Goal: Contribute content: Add original content to the website for others to see

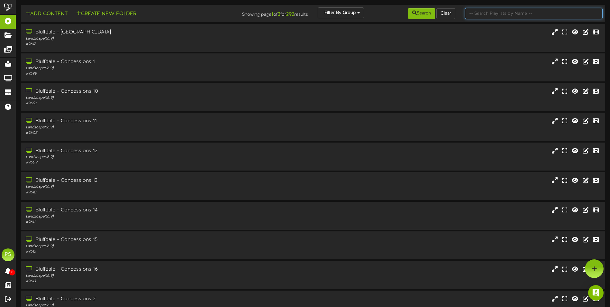
click at [480, 15] on input "text" at bounding box center [534, 13] width 138 height 11
type input "q"
click at [427, 18] on button "Search" at bounding box center [421, 13] width 27 height 11
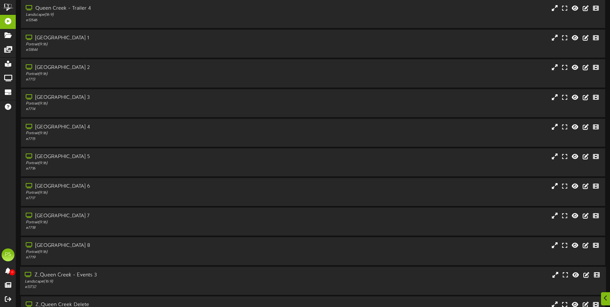
scroll to position [772, 0]
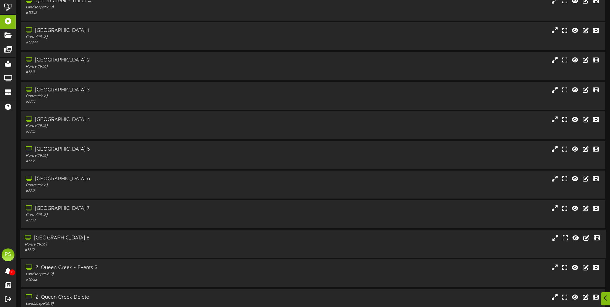
click at [198, 238] on div "[GEOGRAPHIC_DATA] 8" at bounding box center [142, 237] width 234 height 7
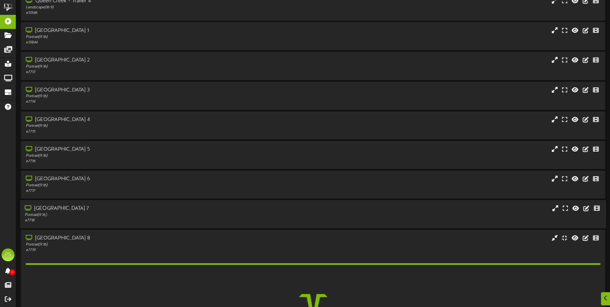
drag, startPoint x: 194, startPoint y: 212, endPoint x: 193, endPoint y: 204, distance: 8.1
click at [194, 211] on div "[GEOGRAPHIC_DATA] 7 Portrait ( 9:16 ) # 7718" at bounding box center [142, 214] width 244 height 18
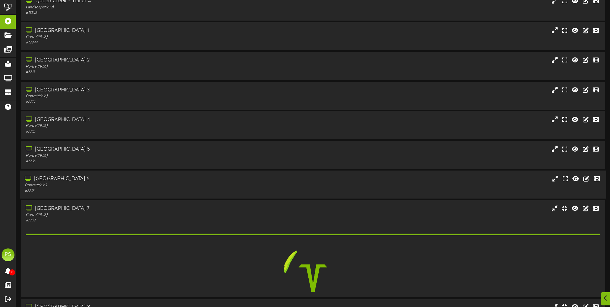
drag, startPoint x: 193, startPoint y: 204, endPoint x: 190, endPoint y: 182, distance: 22.0
click at [190, 187] on div "[GEOGRAPHIC_DATA] 6 Portrait ( 9:16 ) # 7717" at bounding box center [142, 184] width 244 height 18
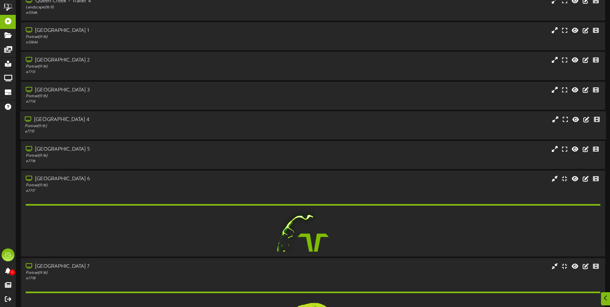
drag, startPoint x: 190, startPoint y: 182, endPoint x: 183, endPoint y: 136, distance: 46.8
click at [187, 150] on div "[GEOGRAPHIC_DATA] 5" at bounding box center [143, 149] width 234 height 7
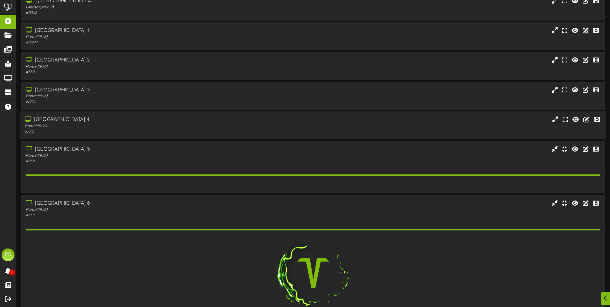
click at [178, 117] on div "[GEOGRAPHIC_DATA] 4" at bounding box center [142, 119] width 234 height 7
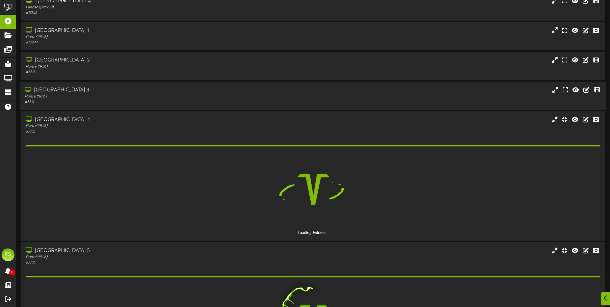
click at [176, 98] on div "Portrait ( 9:16 )" at bounding box center [142, 96] width 234 height 5
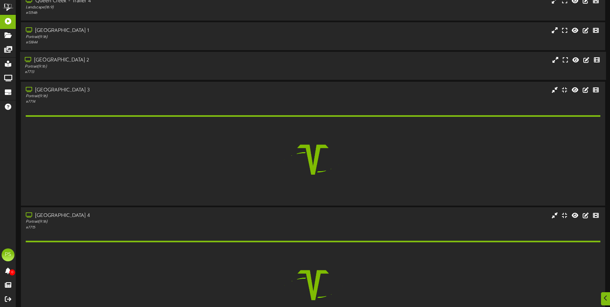
click at [176, 63] on div "[GEOGRAPHIC_DATA] 2" at bounding box center [142, 60] width 234 height 7
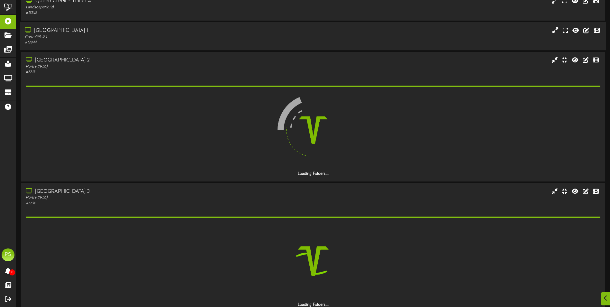
click at [179, 42] on div "# 13844" at bounding box center [142, 42] width 234 height 5
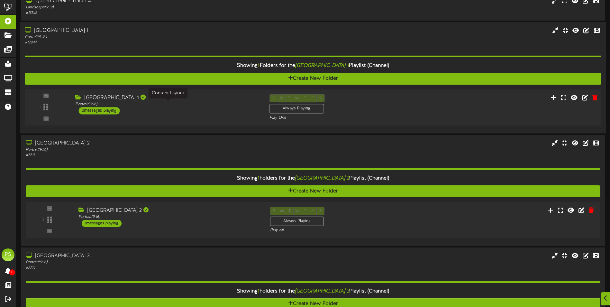
click at [210, 104] on div "Portrait ( 9:16 )" at bounding box center [167, 104] width 184 height 5
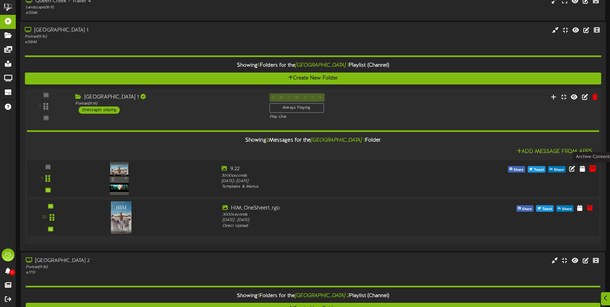
click at [593, 170] on icon at bounding box center [592, 168] width 7 height 7
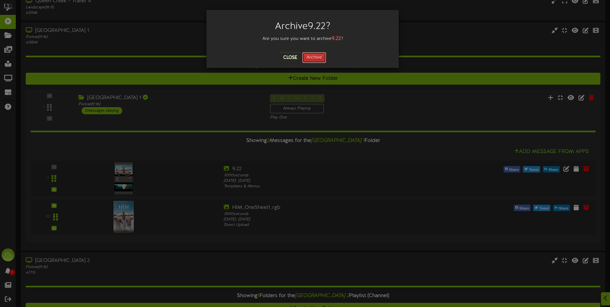
click at [318, 54] on button "Archive" at bounding box center [314, 57] width 24 height 11
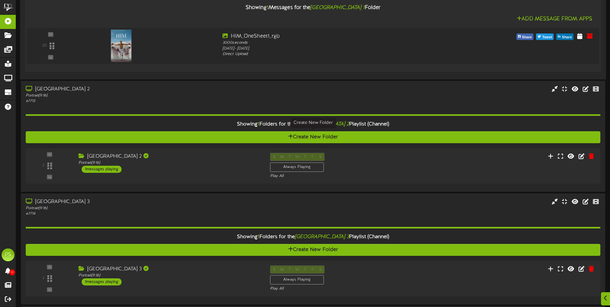
scroll to position [933, 0]
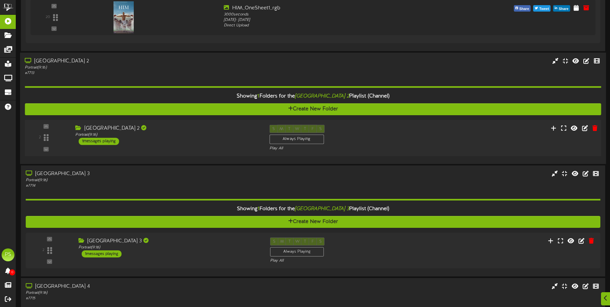
click at [407, 133] on div "S M T W T F S Always Playing Play All" at bounding box center [338, 138] width 146 height 26
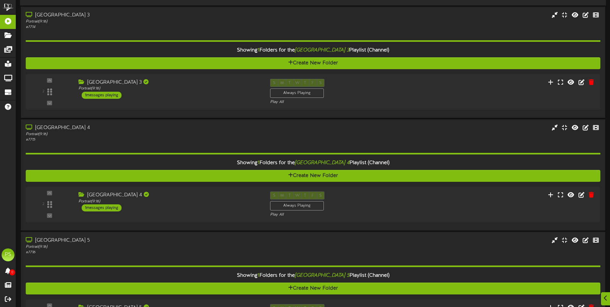
scroll to position [1190, 0]
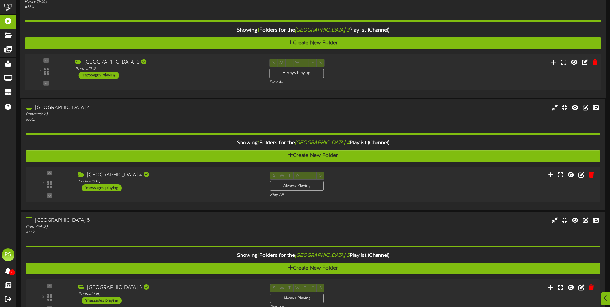
click at [401, 78] on div "S M T W T F S Always Playing Play All" at bounding box center [338, 72] width 146 height 26
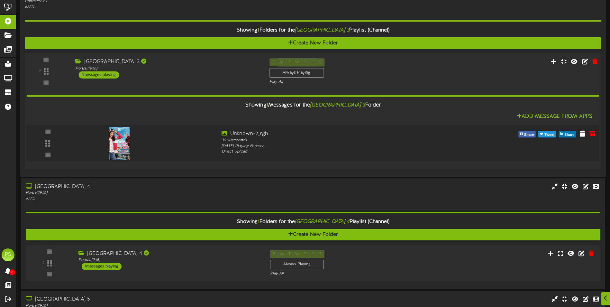
scroll to position [1286, 0]
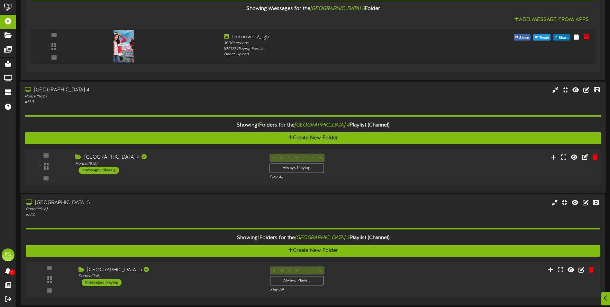
click at [388, 162] on div "S M T W T F S Always Playing Play All" at bounding box center [338, 166] width 146 height 26
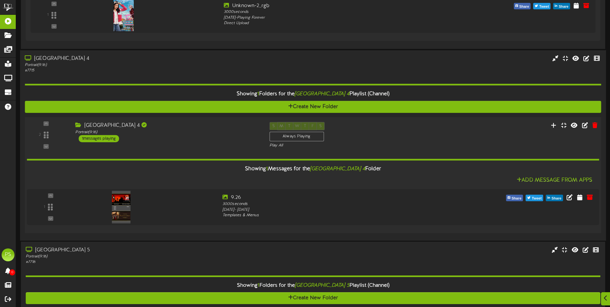
scroll to position [1383, 0]
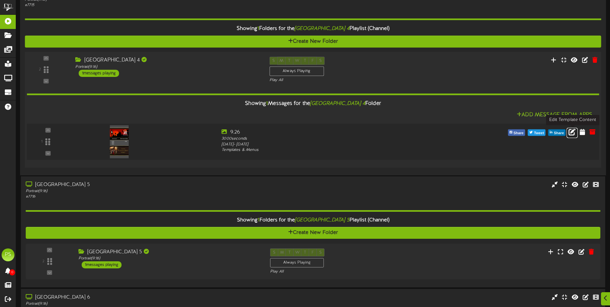
click at [571, 133] on icon at bounding box center [572, 131] width 7 height 7
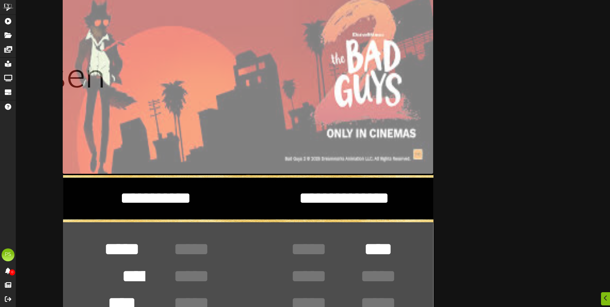
scroll to position [96, 0]
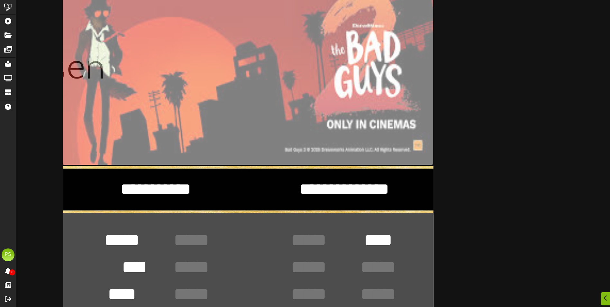
click at [349, 192] on textarea "**********" at bounding box center [344, 189] width 160 height 22
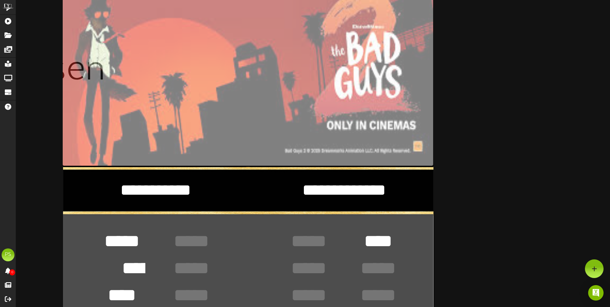
scroll to position [32, 0]
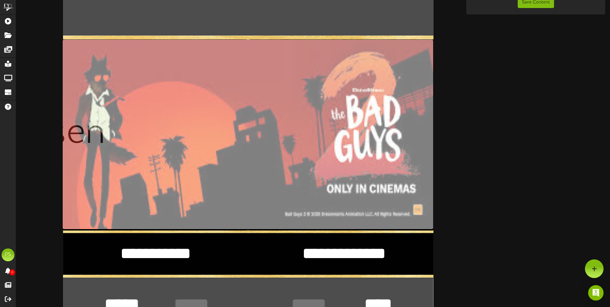
type textarea "**********"
click at [320, 106] on input "file" at bounding box center [61, 135] width 743 height 190
type input "**********"
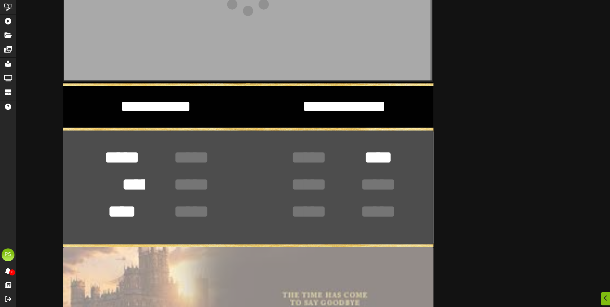
scroll to position [225, 0]
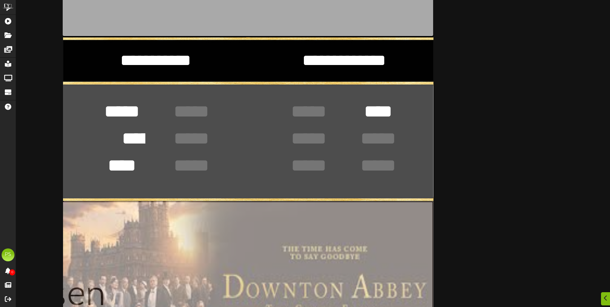
click at [259, 230] on input "file" at bounding box center [61, 296] width 743 height 191
type input "**********"
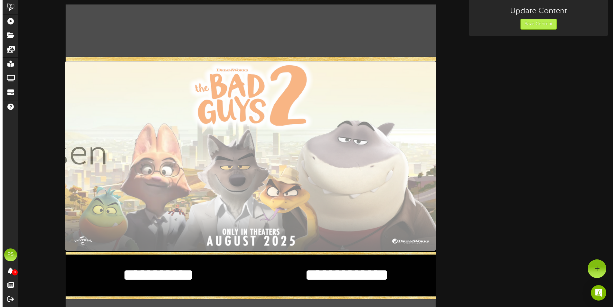
scroll to position [0, 0]
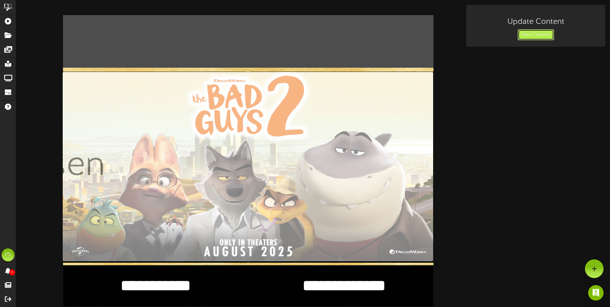
click at [527, 32] on button "Save Content" at bounding box center [536, 34] width 36 height 11
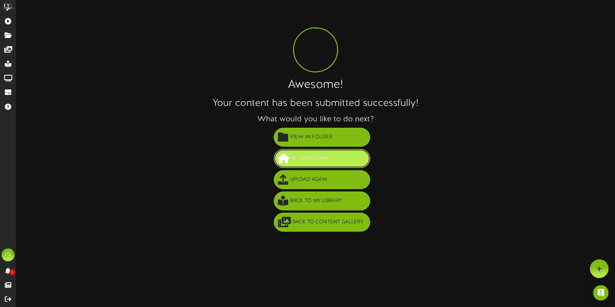
click at [330, 160] on span "Return Home" at bounding box center [309, 158] width 41 height 11
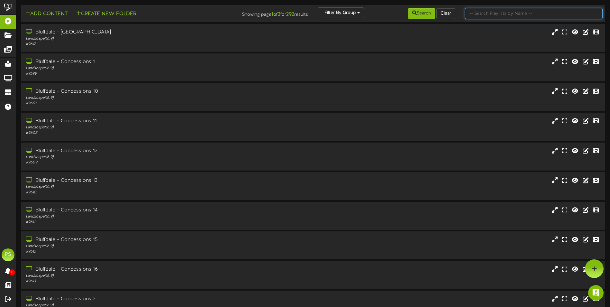
click at [507, 13] on input "text" at bounding box center [534, 13] width 138 height 11
type input "q"
click at [426, 13] on button "Search" at bounding box center [421, 13] width 27 height 11
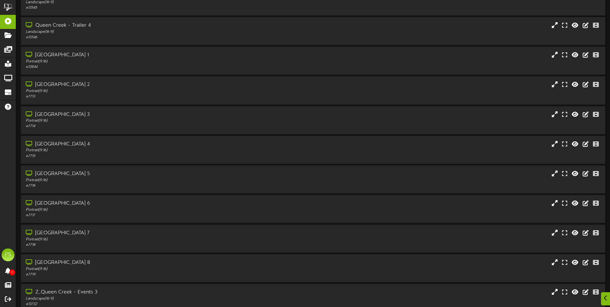
scroll to position [808, 0]
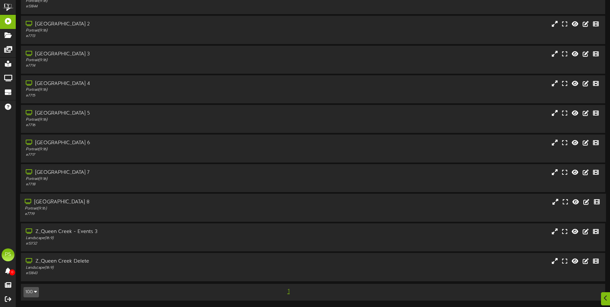
click at [139, 208] on div "Portrait ( 9:16 )" at bounding box center [142, 208] width 234 height 5
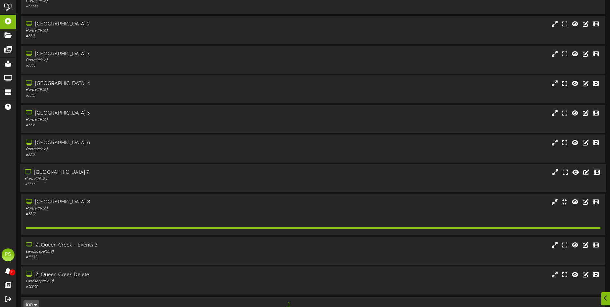
click at [140, 187] on div "# 7718" at bounding box center [142, 184] width 234 height 5
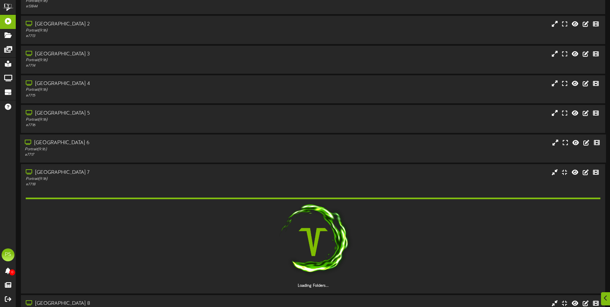
click at [140, 141] on div "[GEOGRAPHIC_DATA] 6" at bounding box center [142, 142] width 234 height 7
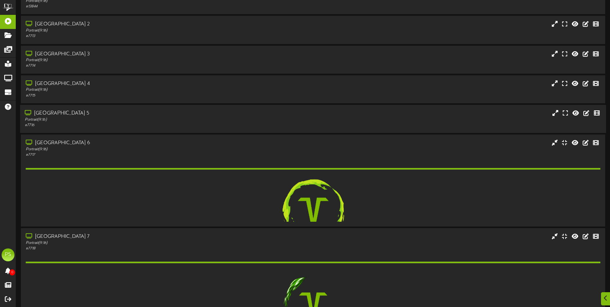
click at [141, 118] on div "Portrait ( 9:16 )" at bounding box center [142, 119] width 234 height 5
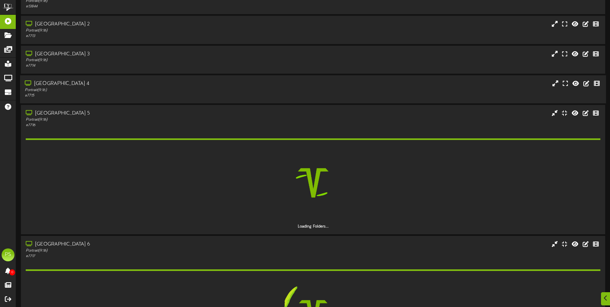
click at [144, 95] on div "# 7715" at bounding box center [142, 95] width 234 height 5
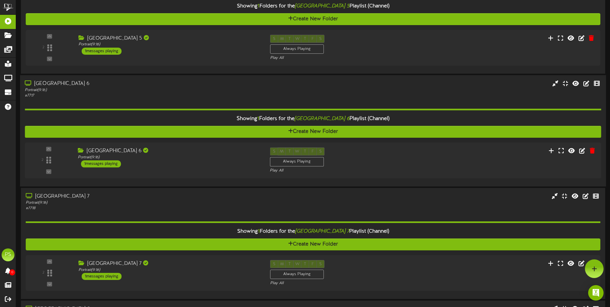
scroll to position [1015, 0]
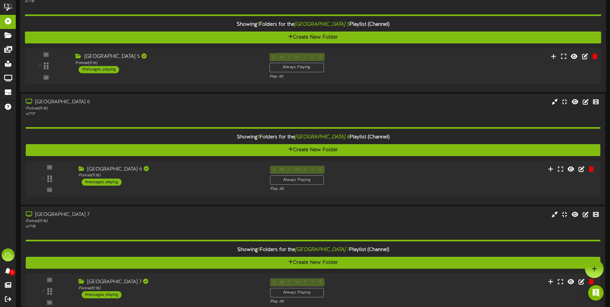
click at [219, 66] on div "Queen Creek Theater 5 Portrait ( 9:16 ) 1 messages playing" at bounding box center [167, 63] width 194 height 20
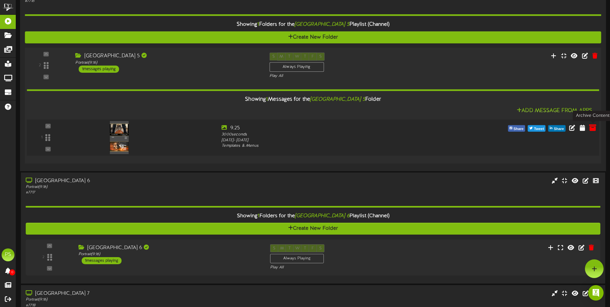
click at [590, 128] on icon at bounding box center [592, 127] width 7 height 7
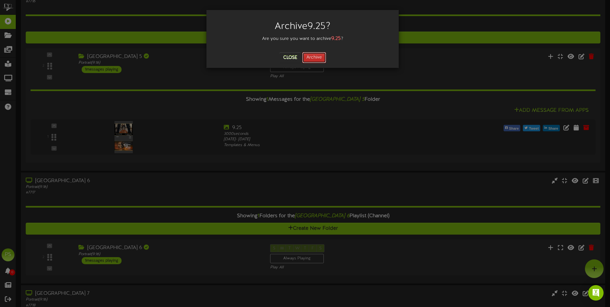
click at [319, 55] on button "Archive" at bounding box center [314, 57] width 24 height 11
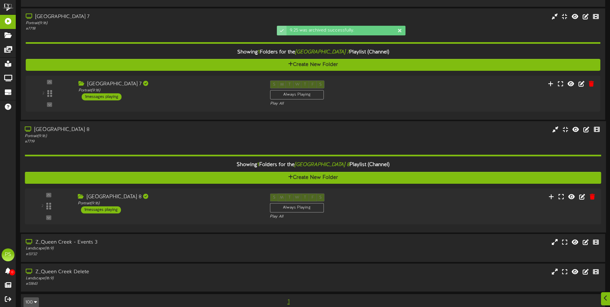
scroll to position [1272, 0]
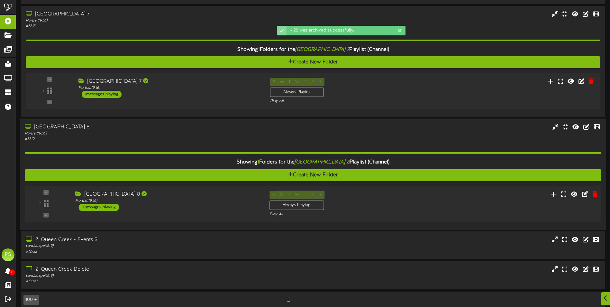
click at [183, 207] on div "Queen Creek Theater 8 Portrait ( 9:16 ) 1 messages playing" at bounding box center [167, 200] width 194 height 20
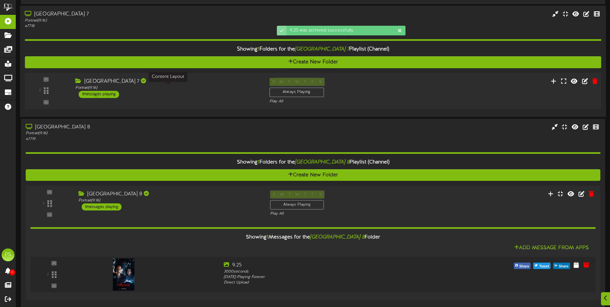
click at [186, 87] on div "Portrait ( 9:16 )" at bounding box center [167, 87] width 184 height 5
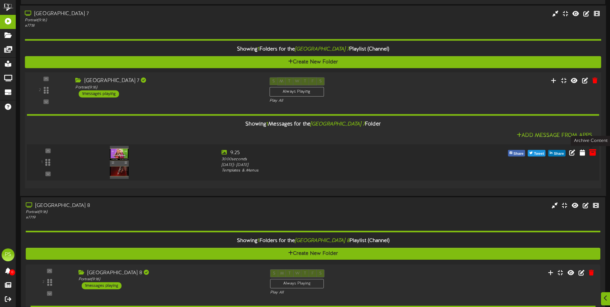
click at [593, 154] on icon at bounding box center [592, 152] width 7 height 7
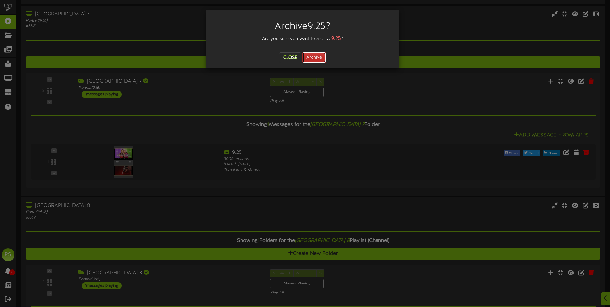
click at [317, 57] on button "Archive" at bounding box center [314, 57] width 24 height 11
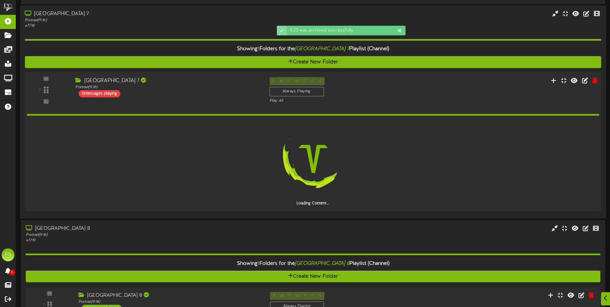
scroll to position [1400, 0]
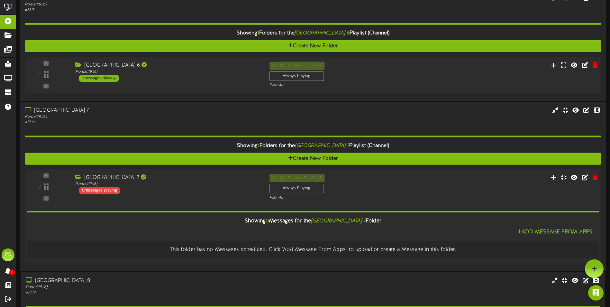
click at [394, 67] on div "S M T W T F S Always Playing Play All" at bounding box center [338, 75] width 146 height 26
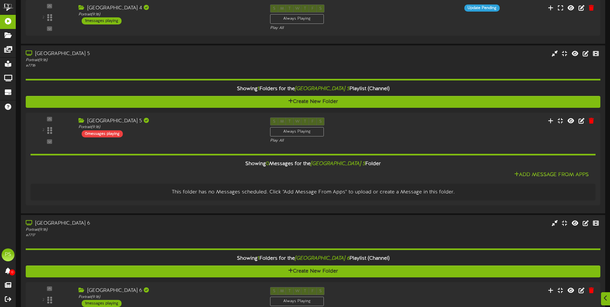
scroll to position [1111, 0]
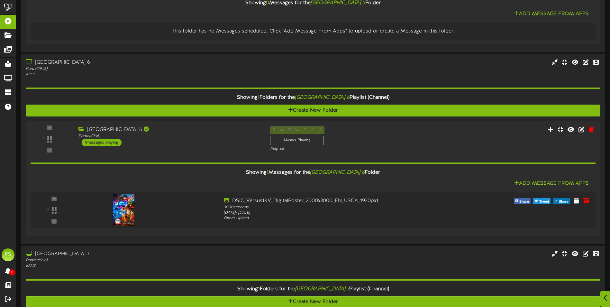
click at [609, 300] on div at bounding box center [605, 299] width 11 height 16
click at [599, 272] on div at bounding box center [594, 268] width 19 height 19
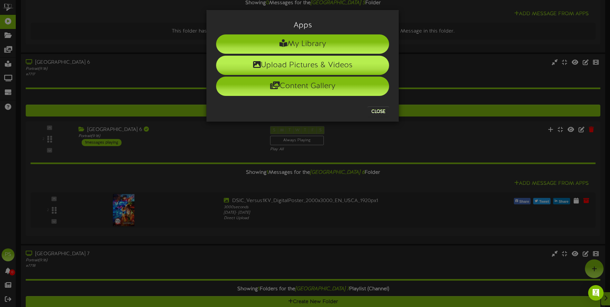
click at [305, 62] on li "Upload Pictures & Videos" at bounding box center [302, 65] width 173 height 19
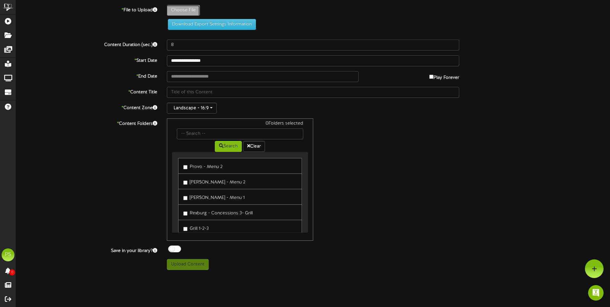
type input "**********"
type input "OBAA_VERT_TSR_LEO_2764x4096_DOM_rgb_1920px"
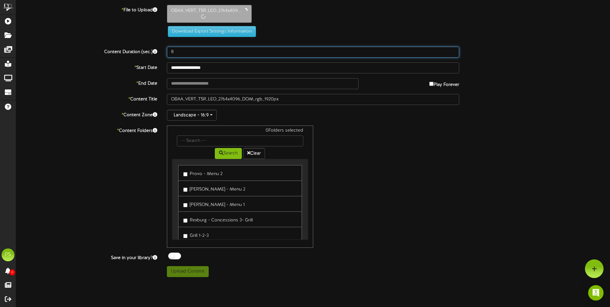
drag, startPoint x: 195, startPoint y: 53, endPoint x: 147, endPoint y: 61, distance: 48.2
click at [153, 61] on div "**********" at bounding box center [313, 141] width 594 height 272
type input "3000"
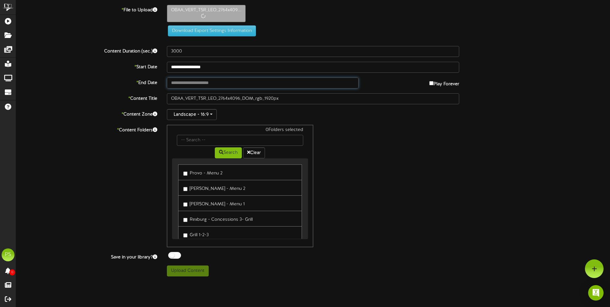
click at [183, 84] on input "text" at bounding box center [263, 82] width 192 height 11
type input "**********"
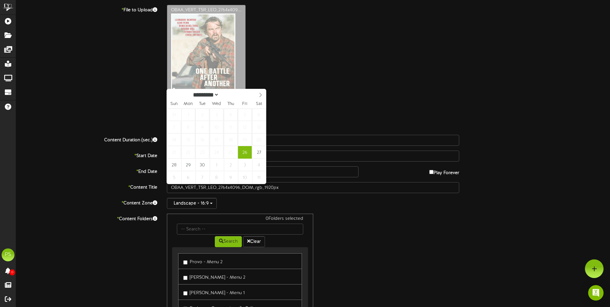
click at [348, 108] on div "OBAA_VERT_TSR_LEO_2764x409..." at bounding box center [388, 59] width 453 height 109
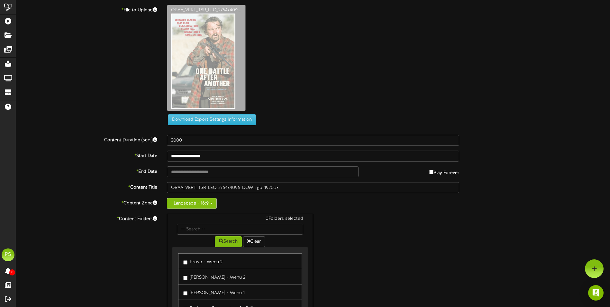
click at [198, 201] on button "Landscape - 16:9" at bounding box center [192, 203] width 50 height 11
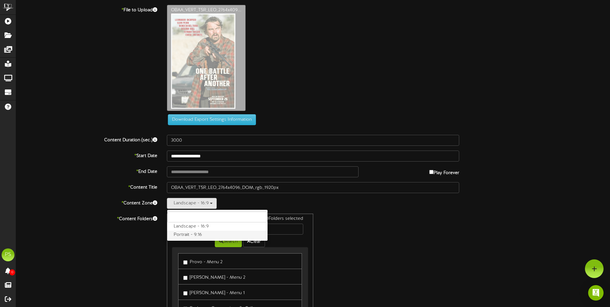
click at [191, 234] on label "Portrait - 9:16" at bounding box center [217, 235] width 100 height 8
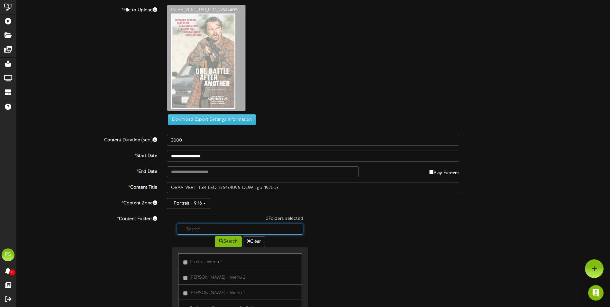
click at [195, 231] on input "text" at bounding box center [240, 228] width 126 height 11
type input "queen creek"
click at [229, 240] on button "Search" at bounding box center [228, 241] width 27 height 11
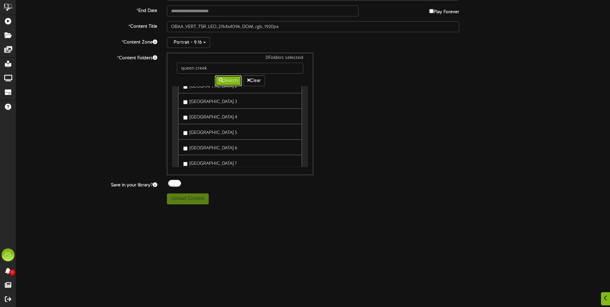
scroll to position [322, 0]
click at [190, 202] on button "Upload Content" at bounding box center [188, 198] width 42 height 11
type input "**********"
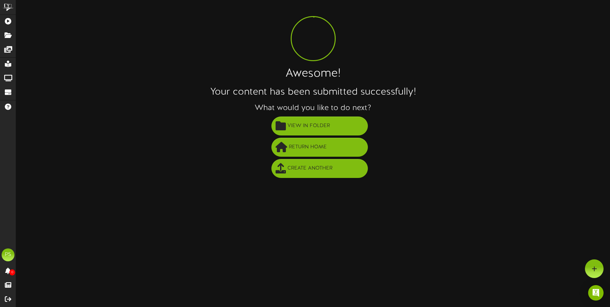
scroll to position [0, 0]
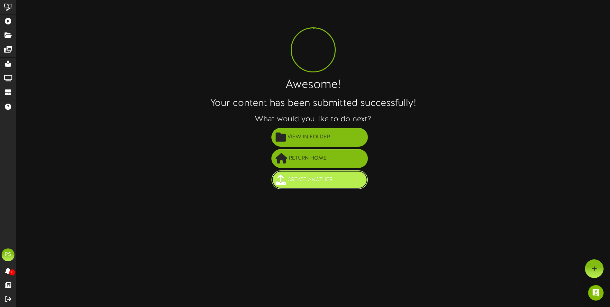
click at [322, 185] on span "Create Another" at bounding box center [310, 179] width 48 height 11
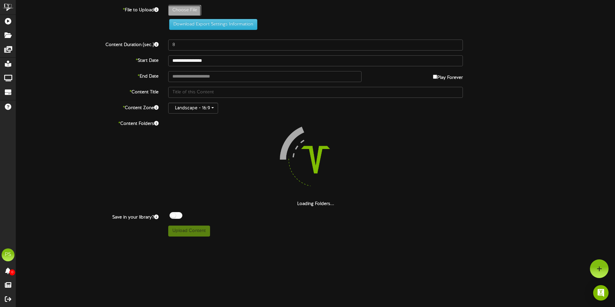
type input "**********"
type input "THESTRANGERS1sht_rgb_1920px"
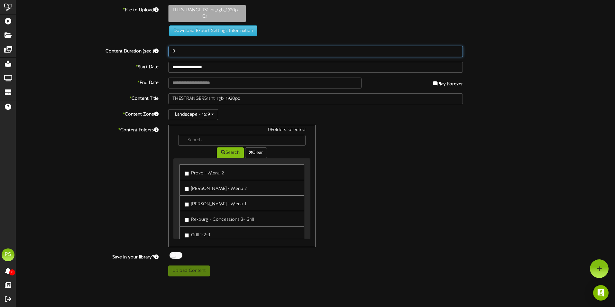
drag, startPoint x: 184, startPoint y: 55, endPoint x: 149, endPoint y: 57, distance: 35.7
click at [159, 57] on div "Content Duration (sec.) 8" at bounding box center [315, 51] width 608 height 11
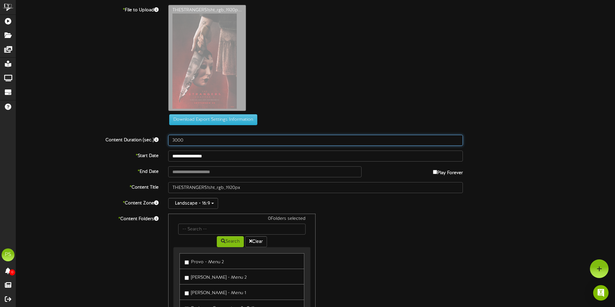
type input "3000"
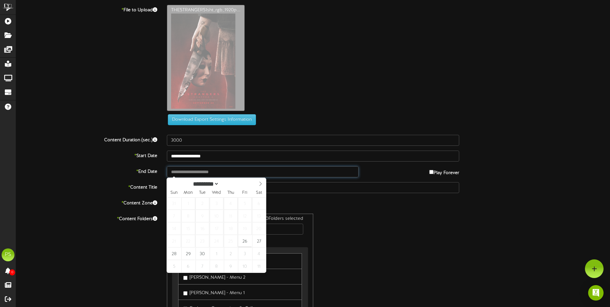
click at [187, 169] on input "text" at bounding box center [263, 171] width 192 height 11
type input "**********"
click at [400, 201] on div "Landscape - 16:9" at bounding box center [313, 203] width 292 height 11
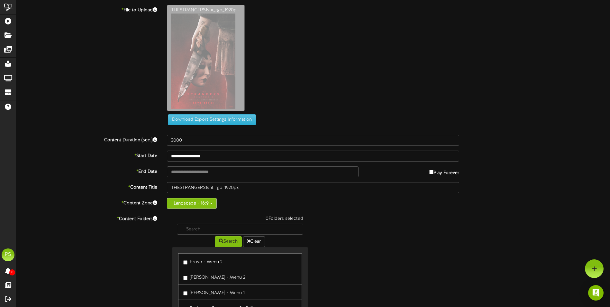
click at [205, 202] on button "Landscape - 16:9" at bounding box center [192, 203] width 50 height 11
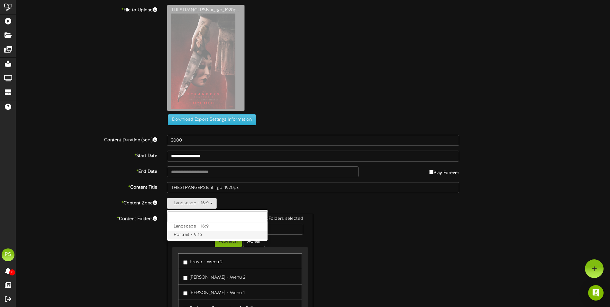
click at [190, 237] on label "Portrait - 9:16" at bounding box center [217, 235] width 100 height 8
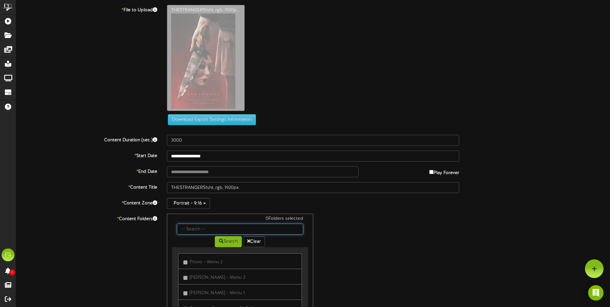
click at [193, 232] on input "text" at bounding box center [240, 228] width 126 height 11
type input "queen creek"
click at [229, 244] on button "Search" at bounding box center [228, 241] width 27 height 11
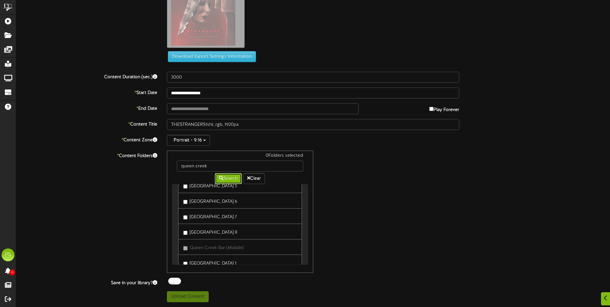
scroll to position [368, 0]
click at [223, 217] on label "[GEOGRAPHIC_DATA] 7" at bounding box center [209, 215] width 53 height 9
drag, startPoint x: 185, startPoint y: 294, endPoint x: 307, endPoint y: 269, distance: 125.4
click at [185, 294] on button "Upload Content" at bounding box center [188, 296] width 42 height 11
type input "**********"
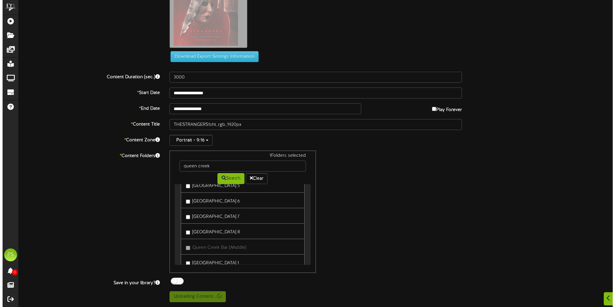
scroll to position [0, 0]
